Goal: Information Seeking & Learning: Find specific page/section

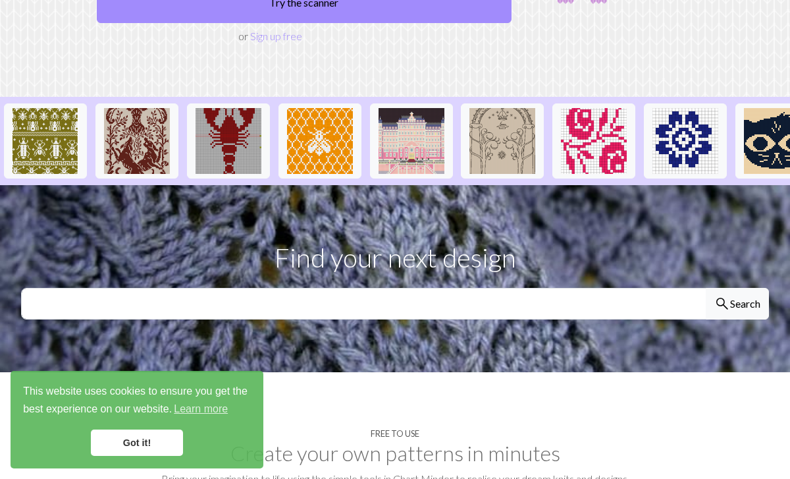
scroll to position [277, 0]
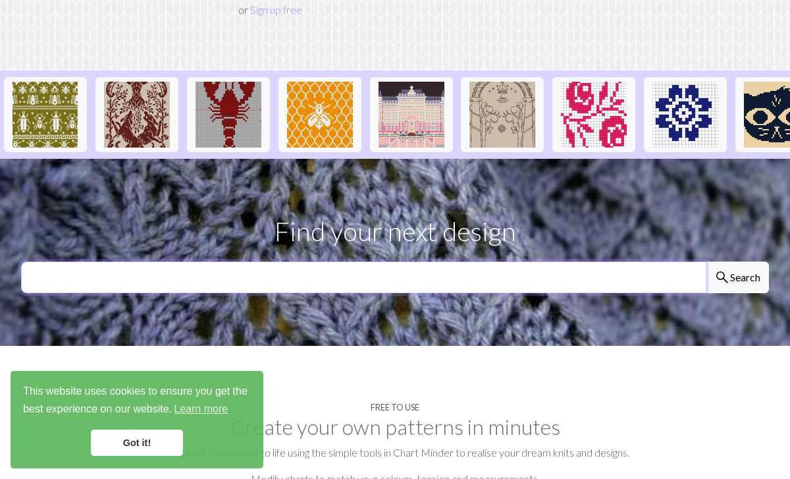
click at [226, 261] on input "text" at bounding box center [363, 277] width 685 height 32
type input "coffee mug"
click at [706, 261] on button "search Search" at bounding box center [737, 277] width 63 height 32
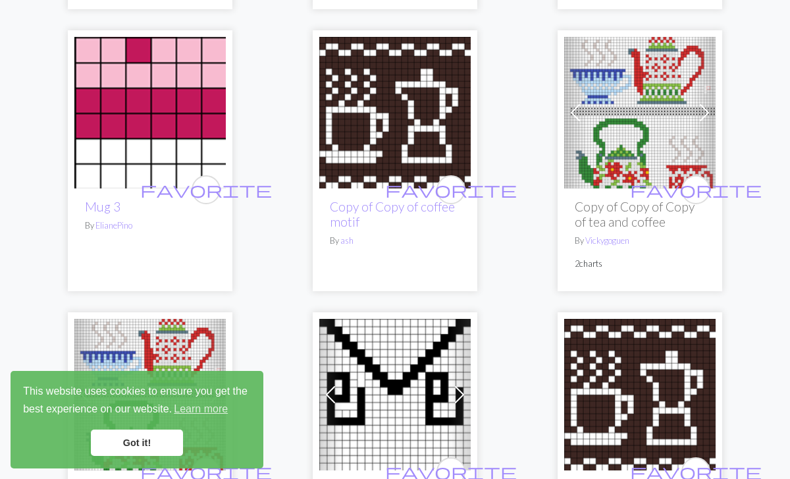
scroll to position [1454, 0]
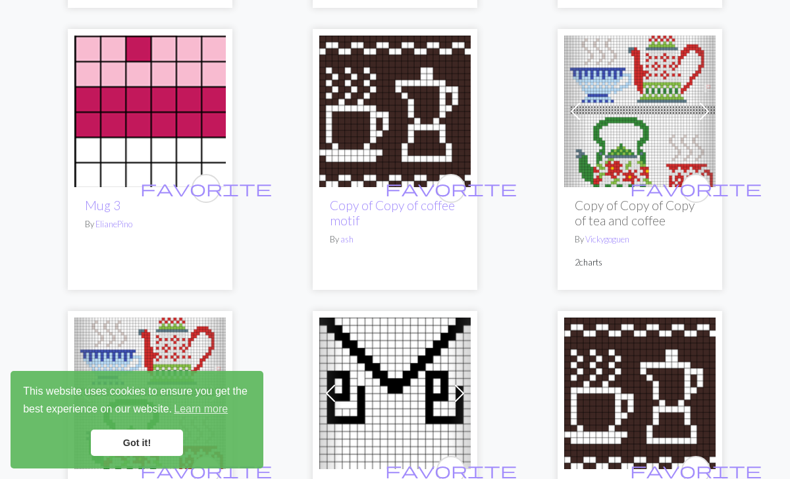
click at [593, 125] on img at bounding box center [639, 111] width 151 height 151
